Goal: Check status: Check status

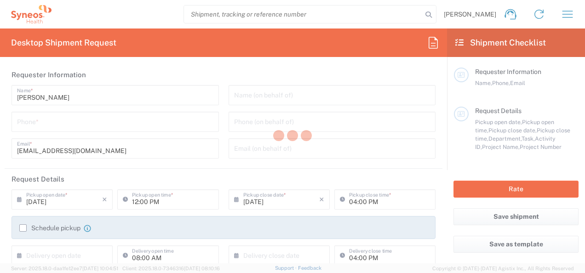
type input "8350"
type input "[GEOGRAPHIC_DATA]"
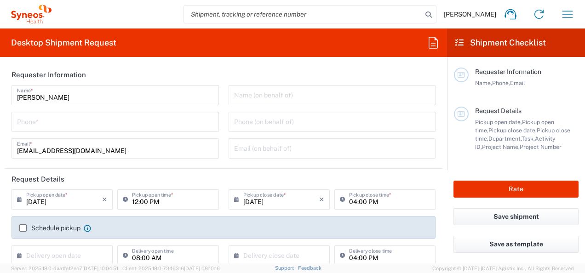
type input "Syneos Health d.o.o. [GEOGRAPHIC_DATA]-[GEOGRAPHIC_DATA]"
click at [571, 11] on icon "button" at bounding box center [568, 14] width 11 height 7
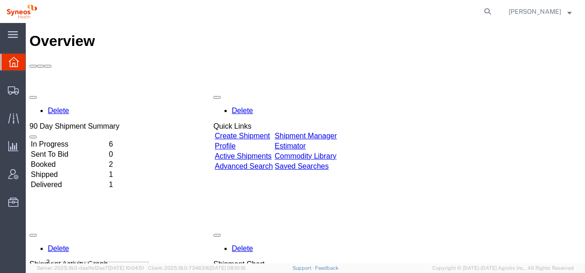
click at [75, 140] on td "In Progress" at bounding box center [68, 144] width 77 height 9
